Goal: Check status

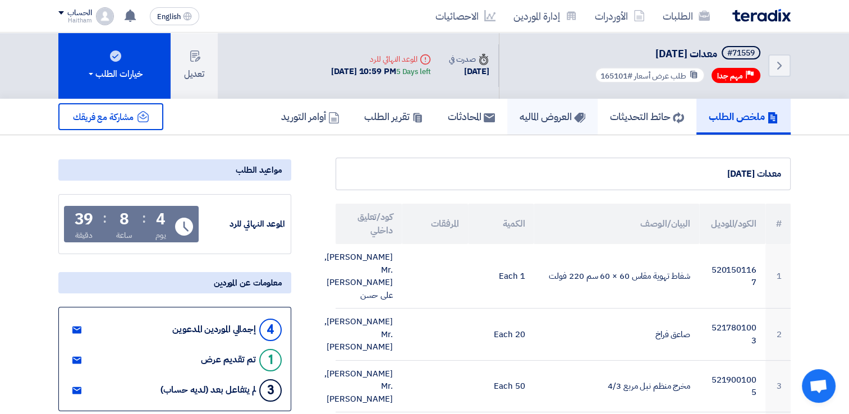
click at [521, 117] on h5 "العروض الماليه" at bounding box center [552, 116] width 66 height 13
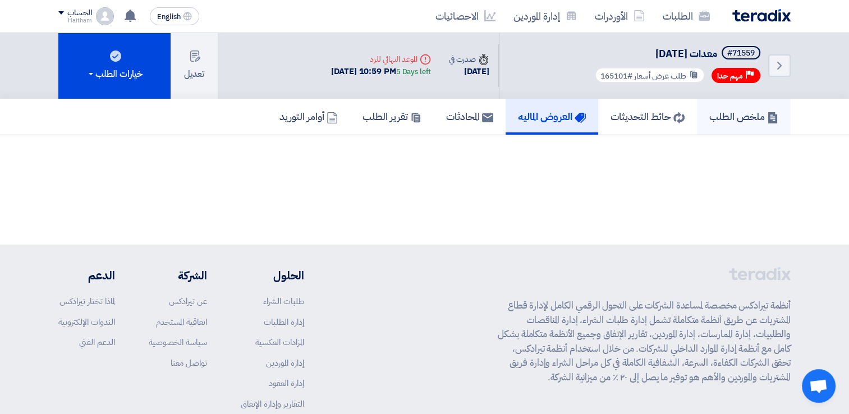
click at [729, 127] on link "ملخص الطلب" at bounding box center [744, 117] width 94 height 36
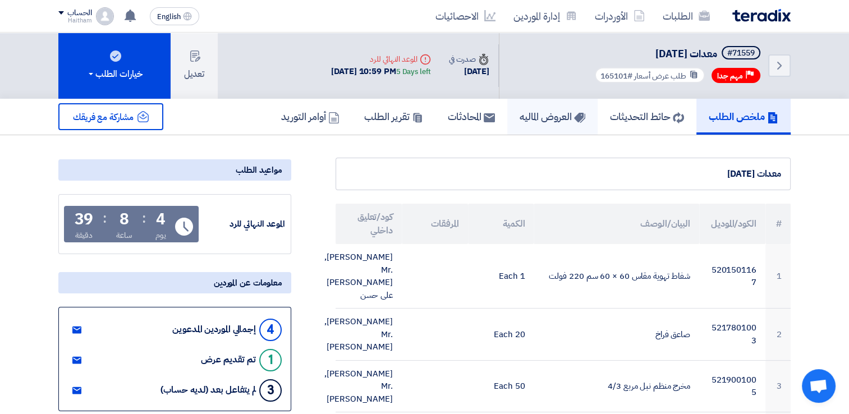
click at [511, 123] on link "العروض الماليه" at bounding box center [552, 117] width 90 height 36
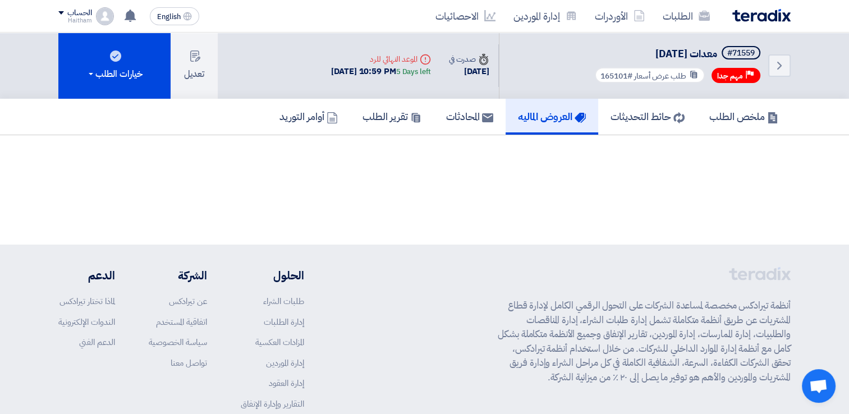
click at [534, 131] on link "العروض الماليه" at bounding box center [551, 117] width 93 height 36
click at [536, 122] on h5 "العروض الماليه" at bounding box center [552, 116] width 68 height 13
click at [781, 59] on icon "Back" at bounding box center [778, 65] width 13 height 13
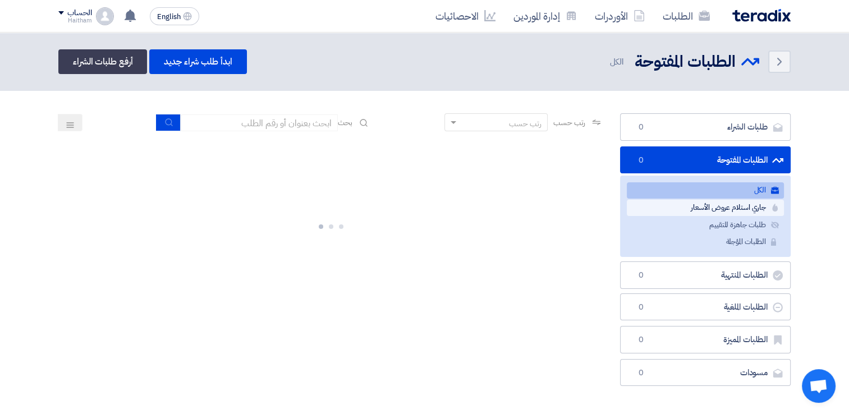
click at [657, 203] on link "جاري استلام عروض الأسعار جاري استلام عروض الأسعار" at bounding box center [705, 208] width 157 height 16
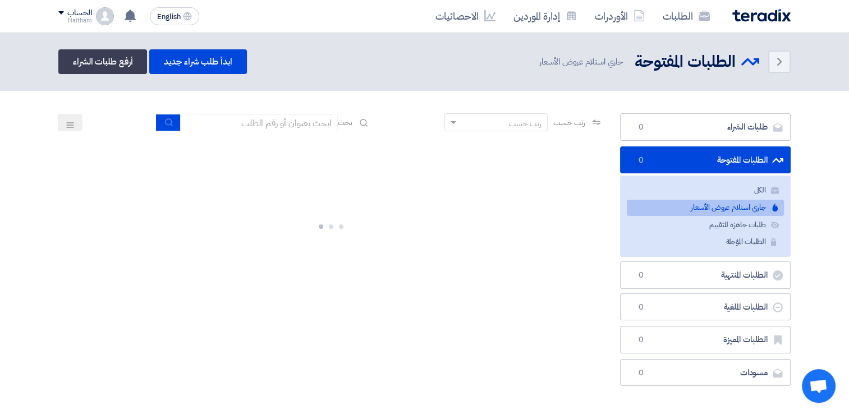
click at [657, 203] on link "جاري استلام عروض الأسعار جاري استلام عروض الأسعار" at bounding box center [705, 208] width 157 height 16
click at [704, 203] on link "جاري استلام عروض الأسعار جاري استلام عروض الأسعار" at bounding box center [705, 208] width 157 height 16
click at [753, 208] on link "جاري استلام عروض الأسعار جاري استلام عروض الأسعار" at bounding box center [705, 208] width 157 height 16
click at [689, 22] on link "الطلبات" at bounding box center [685, 16] width 65 height 26
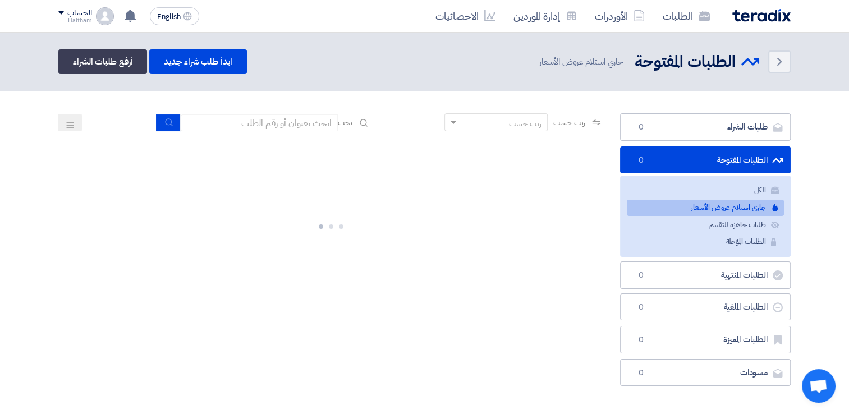
click at [716, 212] on link "جاري استلام عروض الأسعار جاري استلام عروض الأسعار" at bounding box center [705, 208] width 157 height 16
click at [693, 19] on link "الطلبات" at bounding box center [685, 16] width 65 height 26
click at [745, 208] on link "جاري استلام عروض الأسعار جاري استلام عروض الأسعار" at bounding box center [705, 208] width 157 height 16
click at [683, 25] on link "الطلبات" at bounding box center [685, 16] width 65 height 26
